Goal: Complete application form

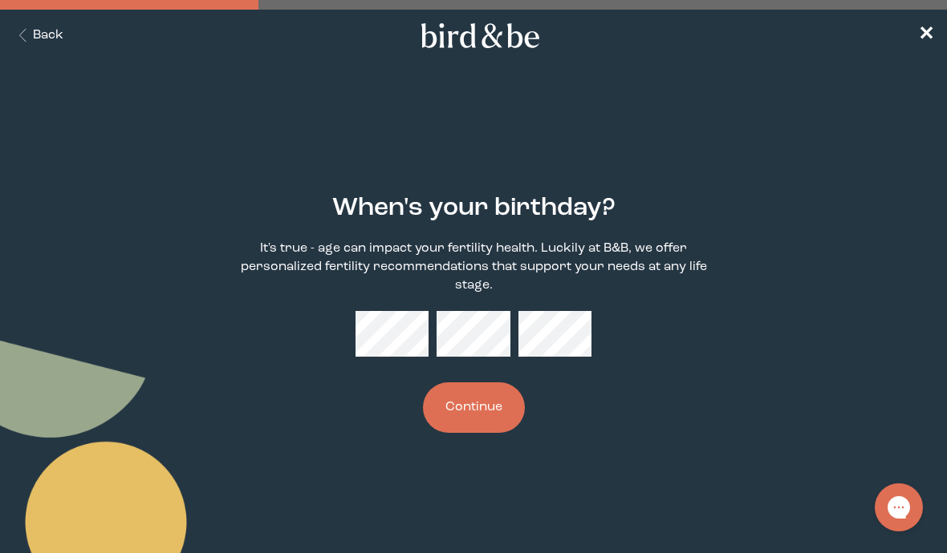
click at [431, 326] on div at bounding box center [473, 334] width 236 height 46
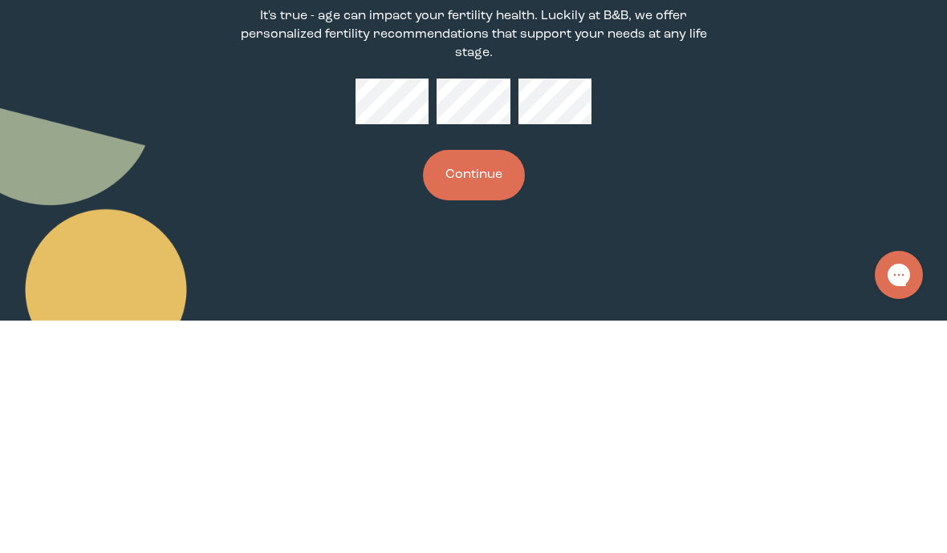
click at [503, 383] on button "Continue" at bounding box center [474, 408] width 102 height 51
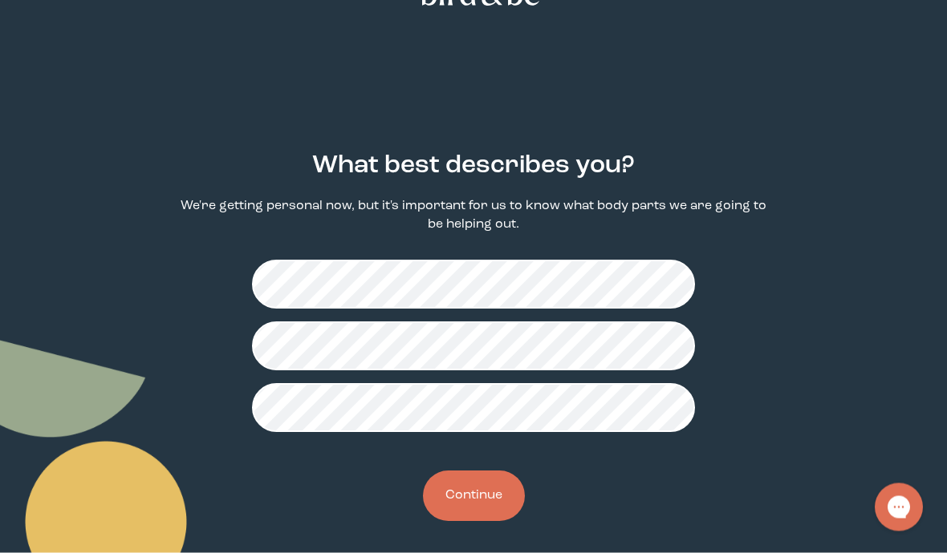
scroll to position [55, 0]
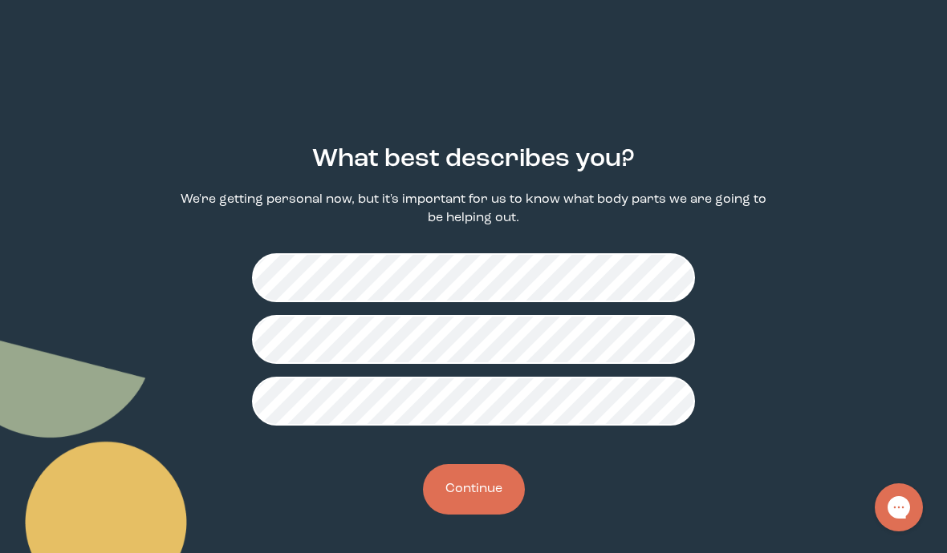
click at [498, 486] on button "Continue" at bounding box center [474, 489] width 102 height 51
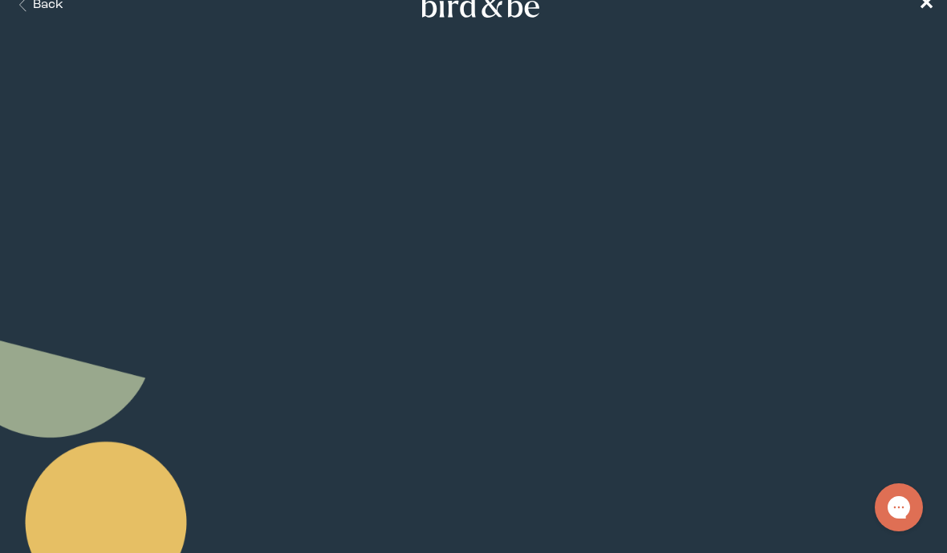
scroll to position [35, 0]
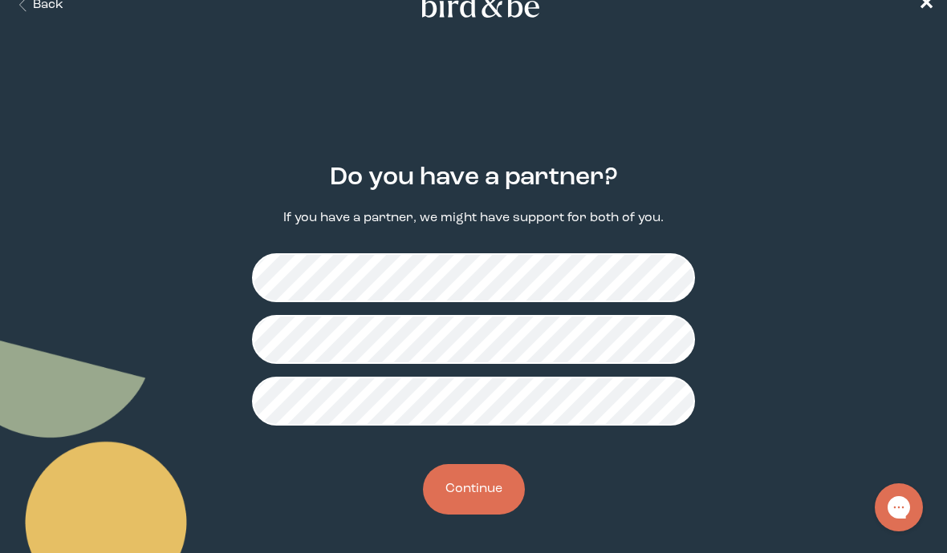
click at [493, 499] on button "Continue" at bounding box center [474, 489] width 102 height 51
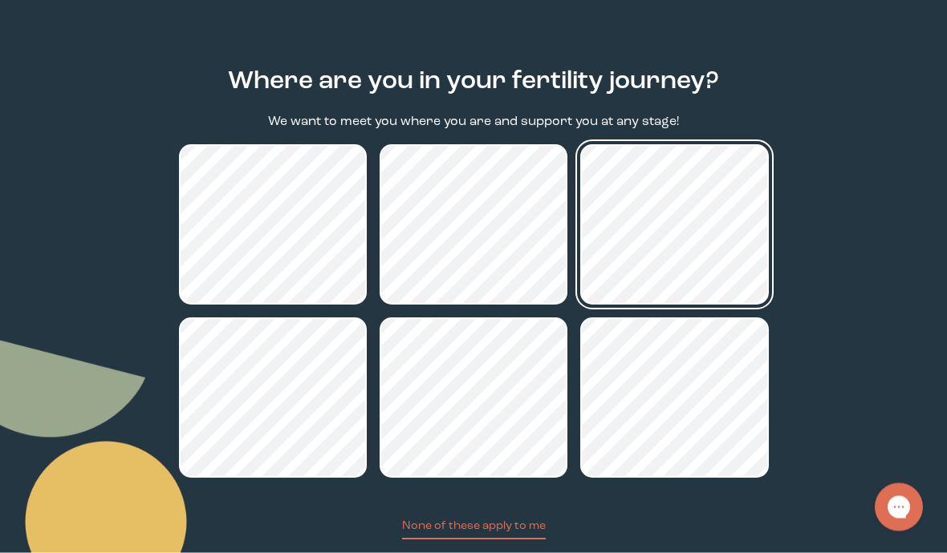
scroll to position [164, 0]
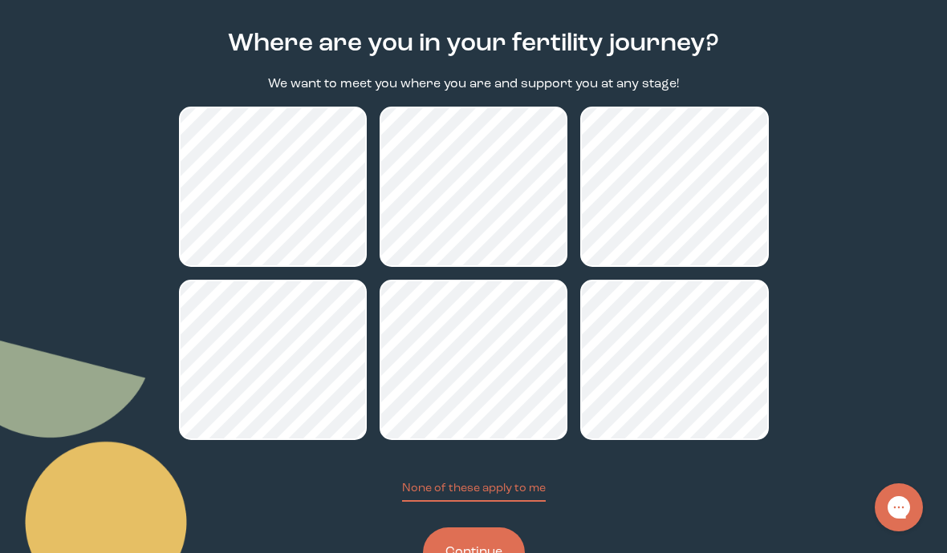
click at [502, 549] on button "Continue" at bounding box center [474, 553] width 102 height 51
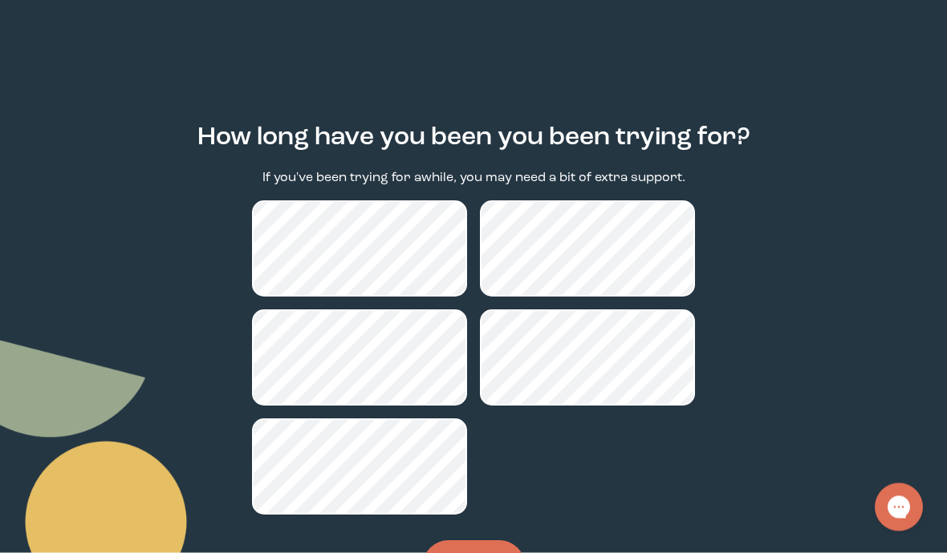
scroll to position [71, 0]
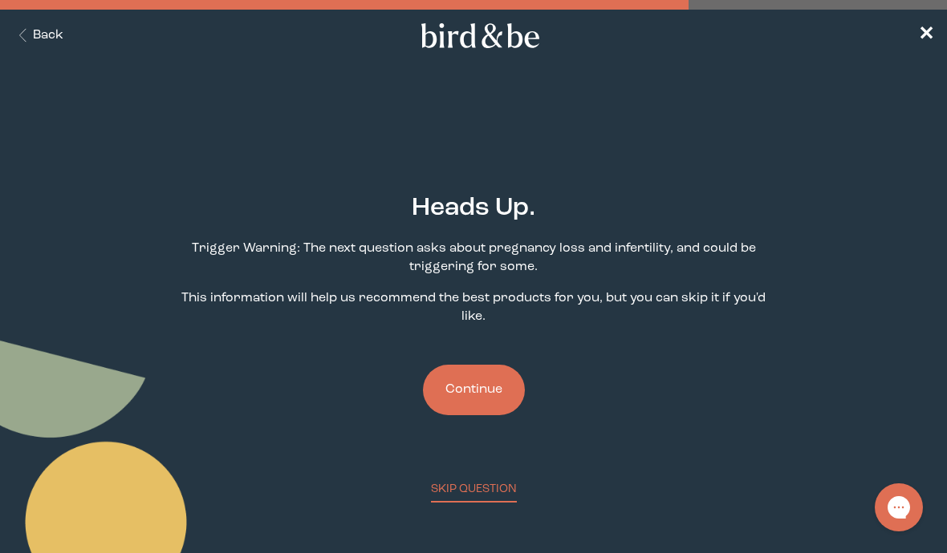
click at [505, 403] on button "Continue" at bounding box center [474, 390] width 102 height 51
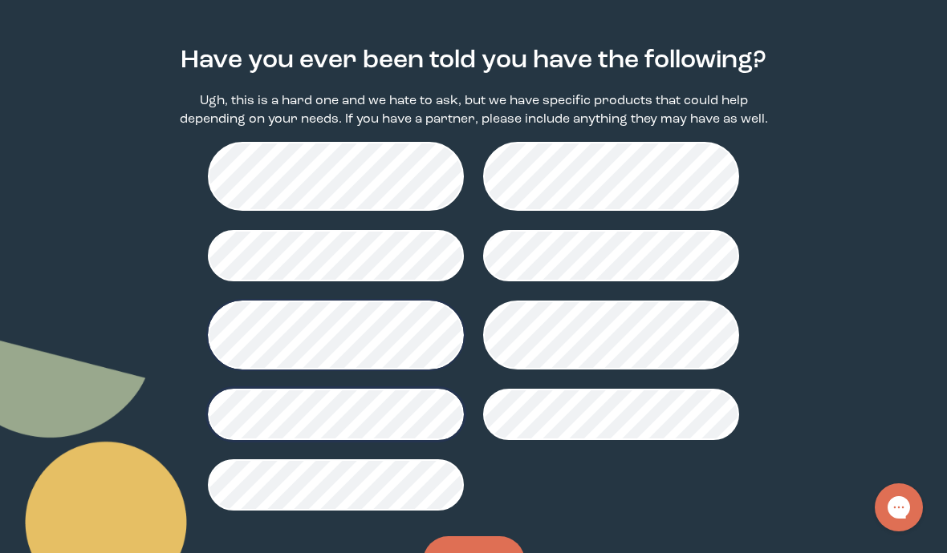
scroll to position [147, 0]
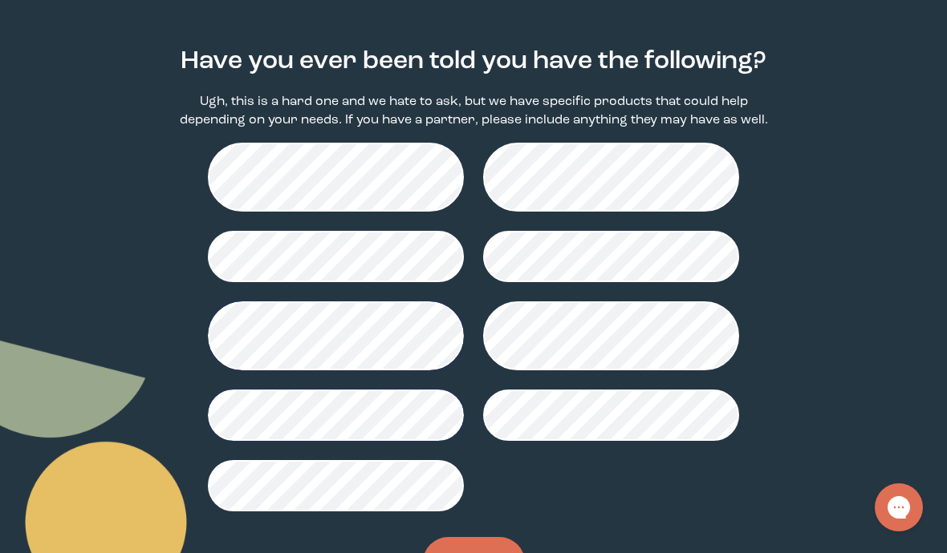
click at [495, 553] on button "Continue" at bounding box center [474, 562] width 102 height 51
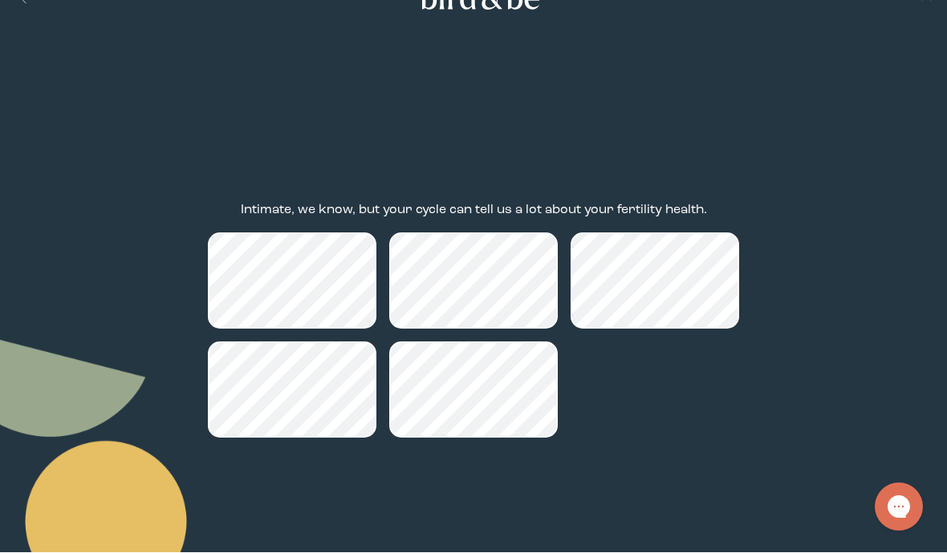
scroll to position [43, 0]
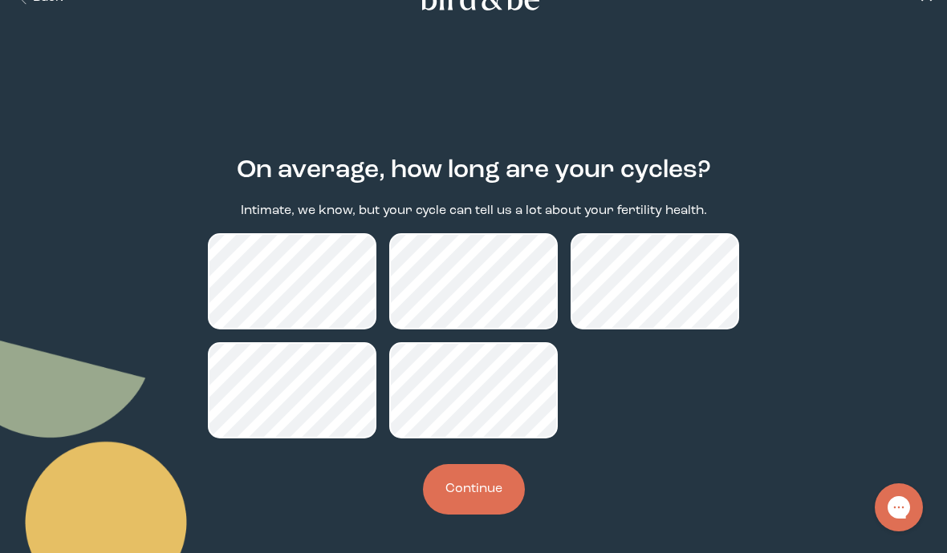
click at [491, 488] on button "Continue" at bounding box center [474, 489] width 102 height 51
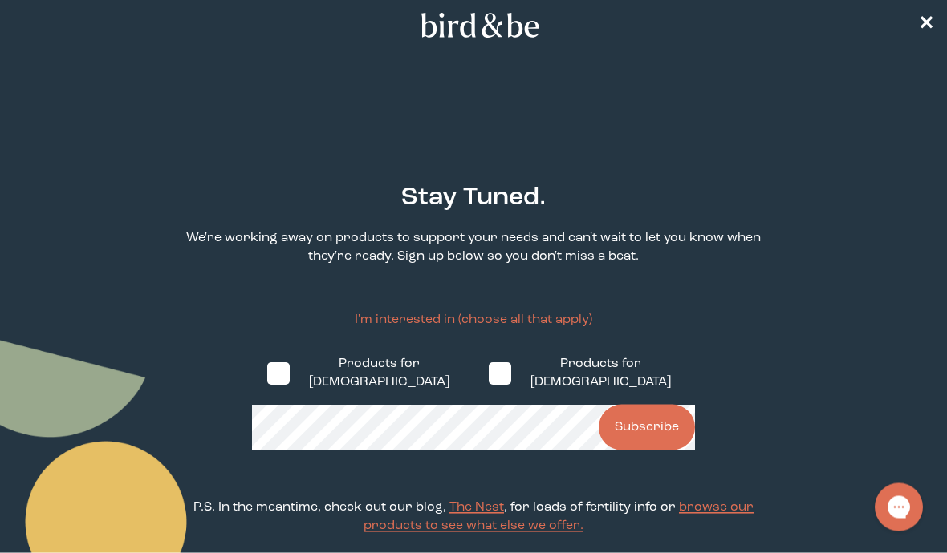
scroll to position [10, 0]
click at [282, 375] on span at bounding box center [278, 374] width 22 height 22
click at [267, 374] on input "Products for [DEMOGRAPHIC_DATA]" at bounding box center [266, 373] width 1 height 1
checkbox input "true"
click at [488, 375] on span at bounding box center [499, 374] width 22 height 22
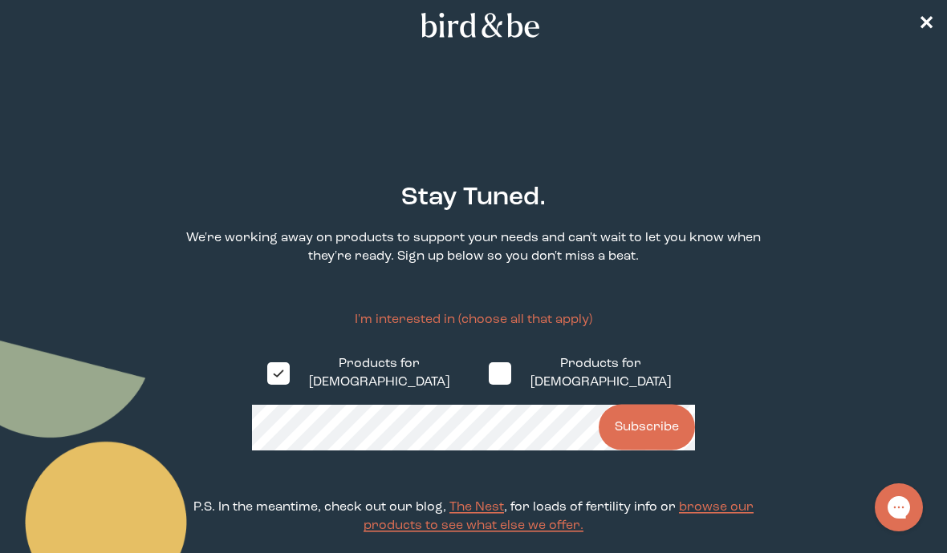
click at [488, 374] on input "Products for [DEMOGRAPHIC_DATA]" at bounding box center [488, 373] width 1 height 1
checkbox input "true"
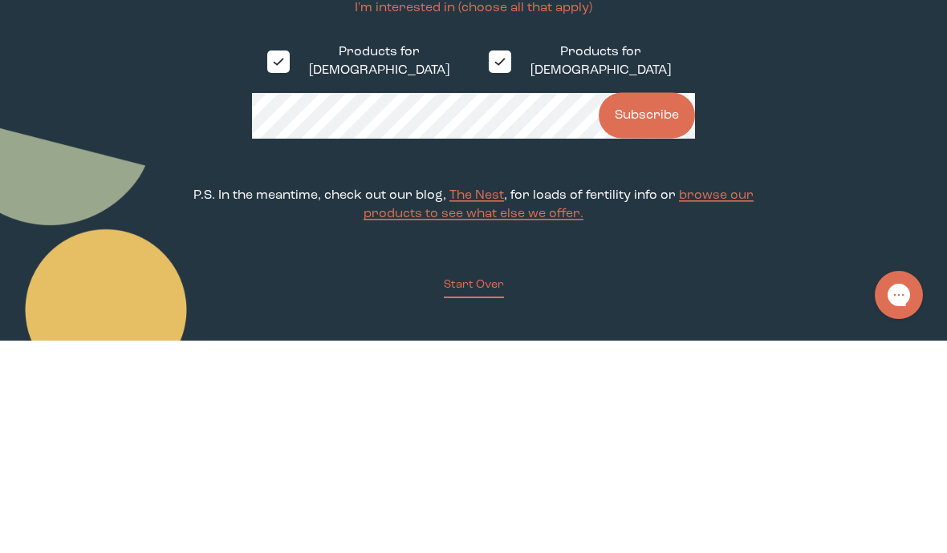
scroll to position [322, 0]
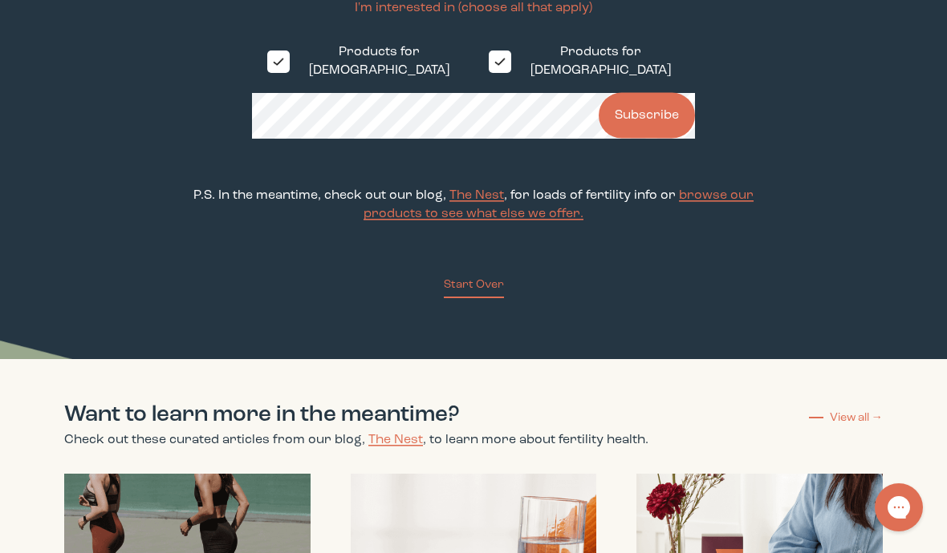
click at [741, 93] on div "Stay Tuned. We're working away on products to support your needs and can't wait…" at bounding box center [474, 72] width 590 height 452
click at [664, 130] on button "Subscribe" at bounding box center [646, 116] width 96 height 46
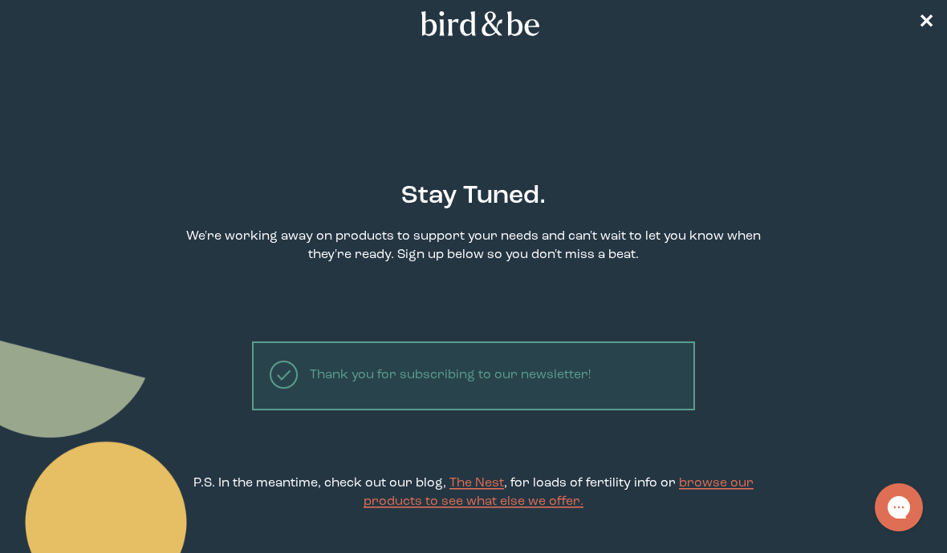
scroll to position [0, 0]
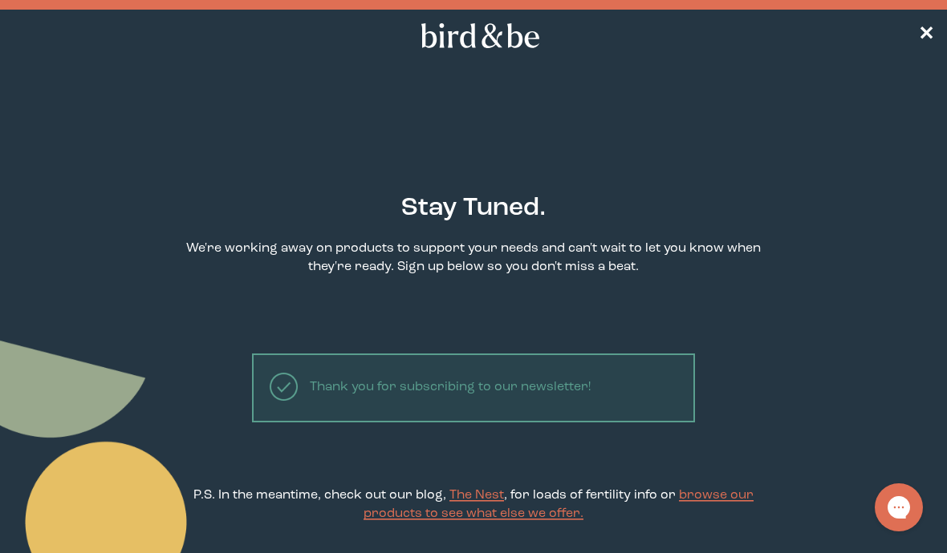
click at [923, 30] on span "✕" at bounding box center [926, 35] width 16 height 19
